Goal: Task Accomplishment & Management: Complete application form

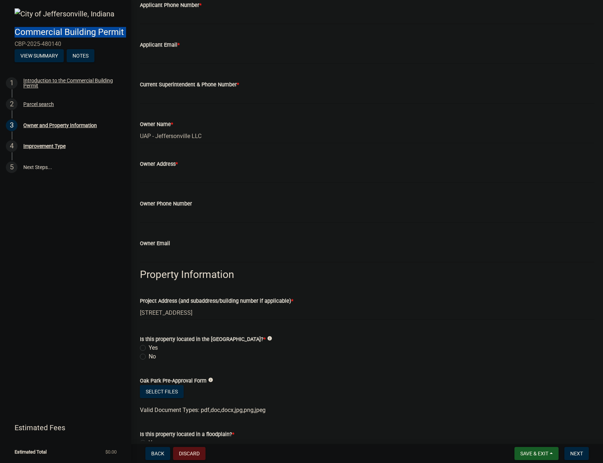
scroll to position [252, 0]
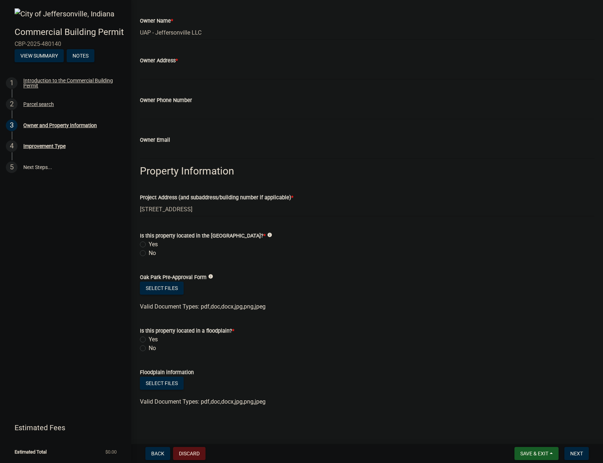
click at [149, 253] on label "No" at bounding box center [152, 253] width 7 height 9
click at [149, 253] on input "No" at bounding box center [151, 251] width 5 height 5
radio input "true"
click at [209, 238] on label "Is this property located in the [GEOGRAPHIC_DATA]? *" at bounding box center [203, 236] width 126 height 5
drag, startPoint x: 236, startPoint y: 238, endPoint x: 281, endPoint y: 237, distance: 44.5
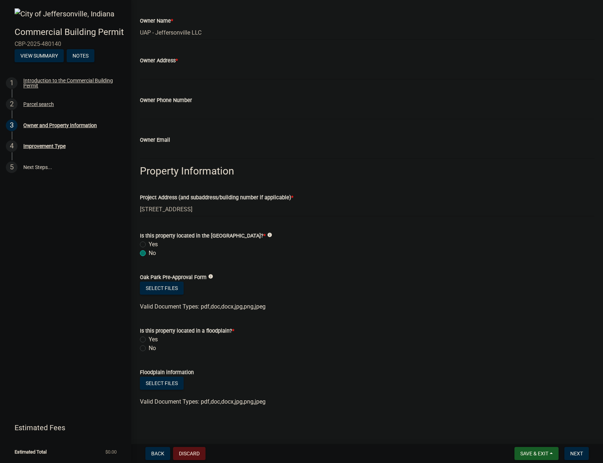
click at [266, 237] on label "Is this property located in the [GEOGRAPHIC_DATA]? *" at bounding box center [203, 236] width 126 height 5
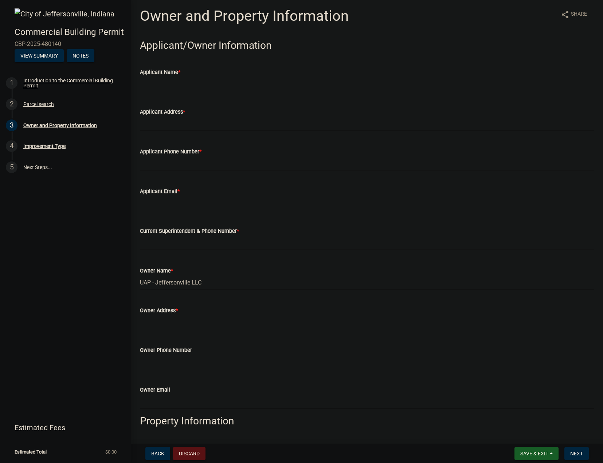
scroll to position [0, 0]
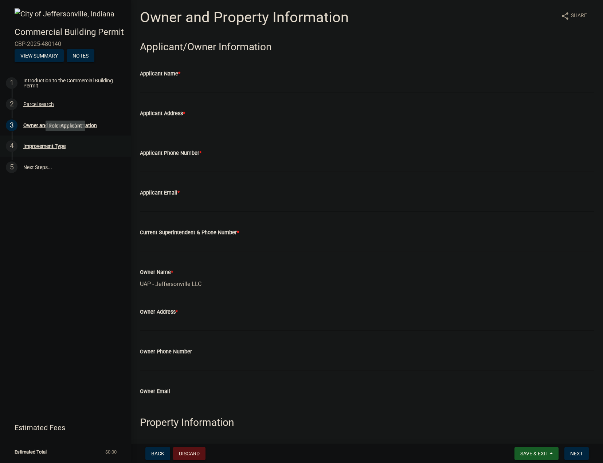
click at [47, 151] on div "4 Improvement Type" at bounding box center [63, 146] width 114 height 12
click at [217, 88] on input "Applicant Name *" at bounding box center [367, 85] width 455 height 15
type input "[PERSON_NAME]"
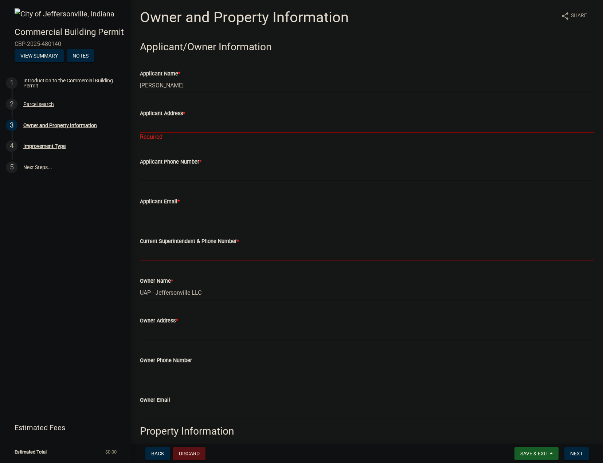
click at [233, 256] on input "Current Superintendent & Phone Number *" at bounding box center [367, 253] width 455 height 15
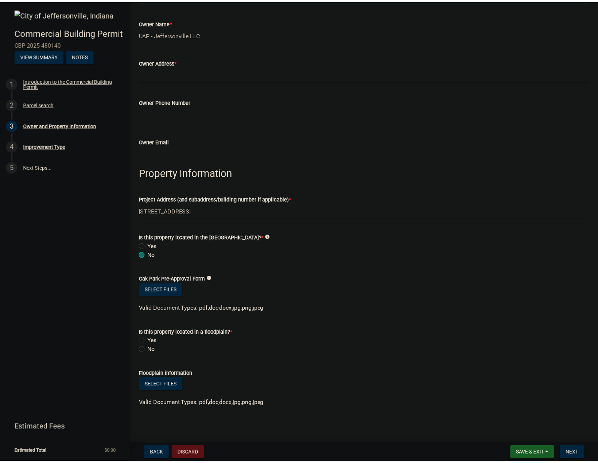
scroll to position [260, 0]
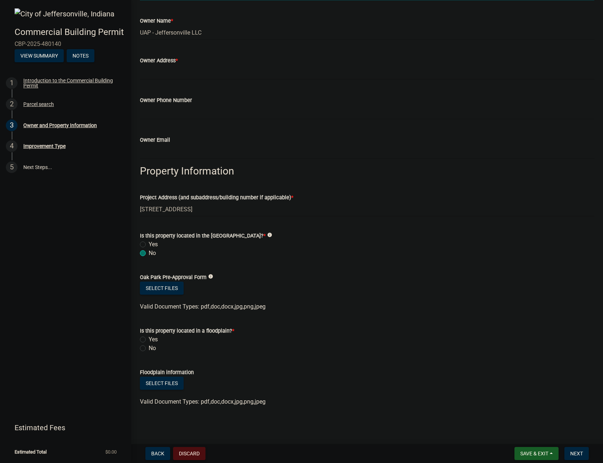
type input "[PERSON_NAME]"
click at [196, 456] on button "Discard" at bounding box center [189, 453] width 32 height 13
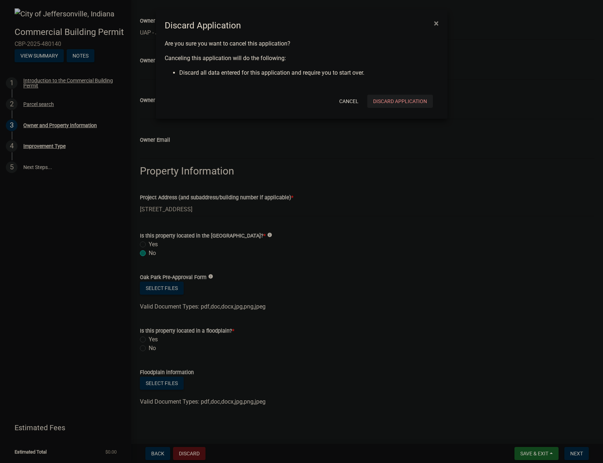
click at [408, 103] on button "Discard Application" at bounding box center [400, 101] width 66 height 13
